Goal: Information Seeking & Learning: Learn about a topic

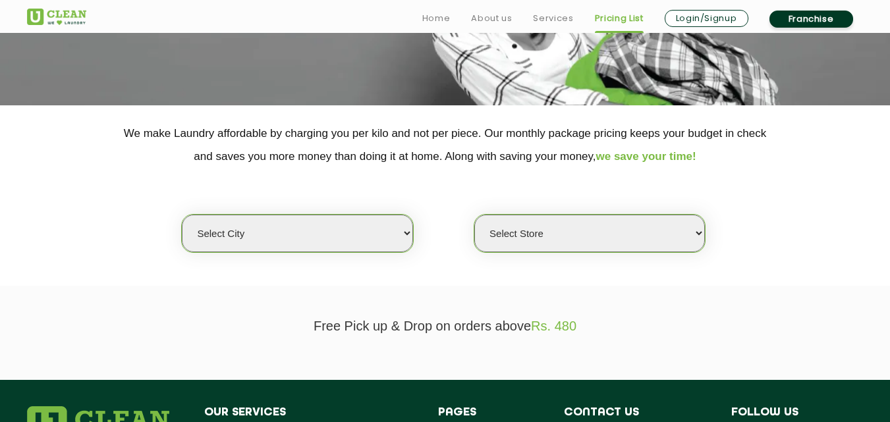
scroll to position [263, 0]
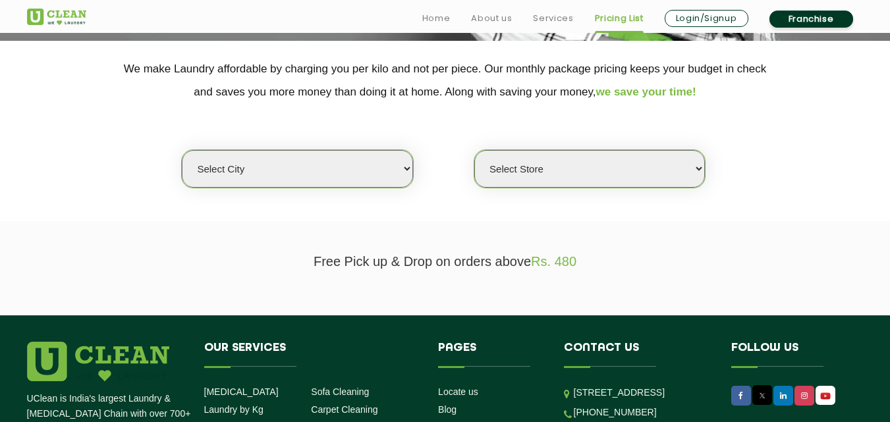
click at [239, 211] on section "We make Laundry affordable by charging you per kilo and not per piece. Our mont…" at bounding box center [445, 131] width 890 height 180
click at [238, 168] on select "Select city [GEOGRAPHIC_DATA] [GEOGRAPHIC_DATA] [GEOGRAPHIC_DATA] [GEOGRAPHIC_D…" at bounding box center [297, 169] width 231 height 38
click at [126, 218] on section "We make Laundry affordable by charging you per kilo and not per piece. Our mont…" at bounding box center [445, 131] width 890 height 180
click at [216, 170] on select "Select city [GEOGRAPHIC_DATA] [GEOGRAPHIC_DATA] [GEOGRAPHIC_DATA] [GEOGRAPHIC_D…" at bounding box center [297, 169] width 231 height 38
click at [124, 218] on section "We make Laundry affordable by charging you per kilo and not per piece. Our mont…" at bounding box center [445, 131] width 890 height 180
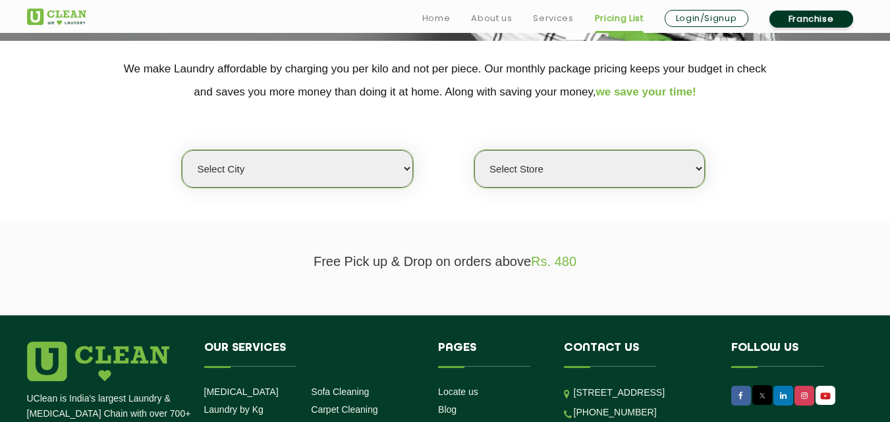
click at [236, 165] on select "Select city [GEOGRAPHIC_DATA] [GEOGRAPHIC_DATA] [GEOGRAPHIC_DATA] [GEOGRAPHIC_D…" at bounding box center [297, 169] width 231 height 38
select select "76"
click at [182, 150] on select "Select city [GEOGRAPHIC_DATA] [GEOGRAPHIC_DATA] [GEOGRAPHIC_DATA] [GEOGRAPHIC_D…" at bounding box center [297, 169] width 231 height 38
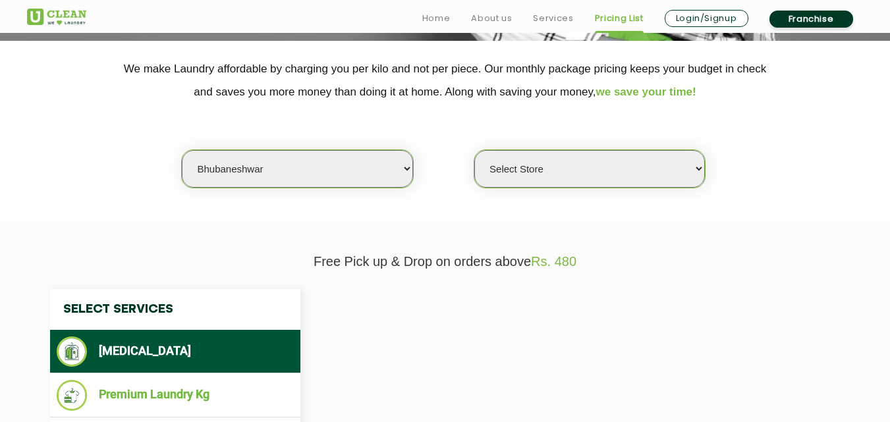
select select "0"
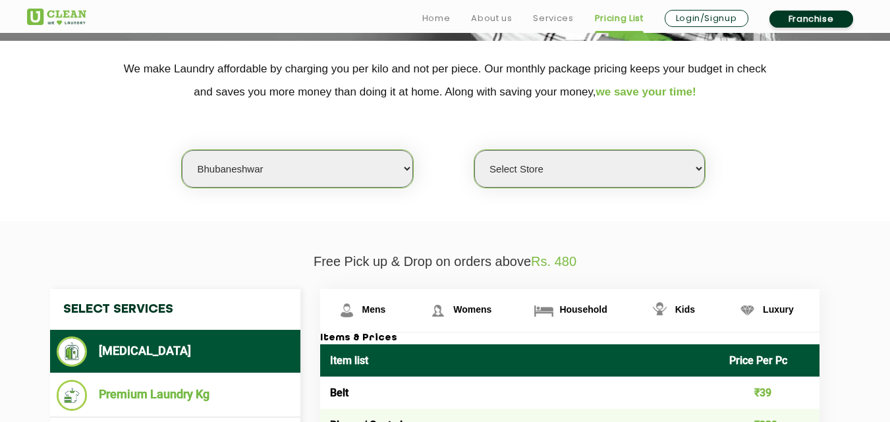
scroll to position [461, 0]
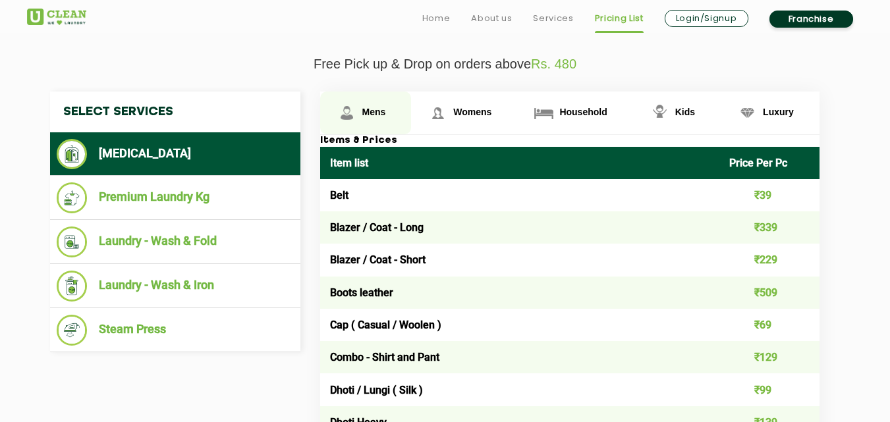
click at [364, 111] on span "Mens" at bounding box center [374, 112] width 24 height 11
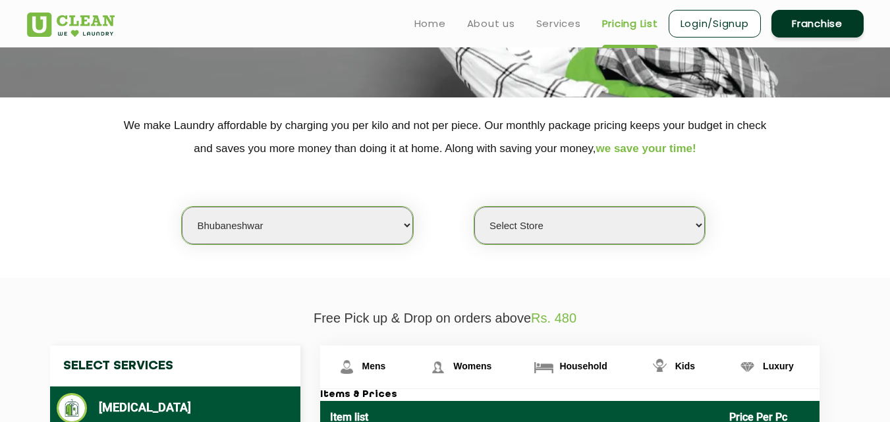
scroll to position [198, 0]
